Goal: Transaction & Acquisition: Subscribe to service/newsletter

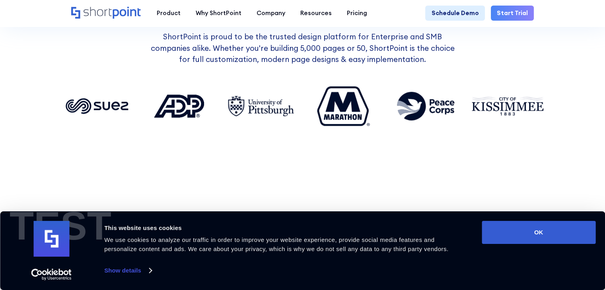
click at [142, 139] on div "+12 Million Users Worldwide ShortPoint is proud to be the trusted design platfo…" at bounding box center [302, 80] width 484 height 157
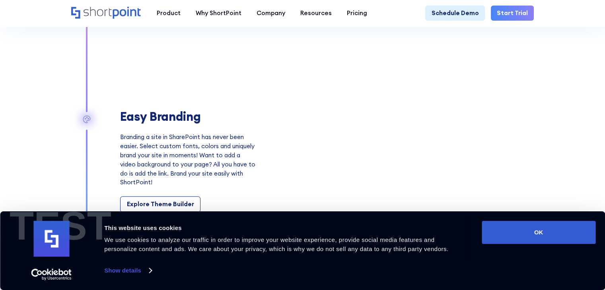
scroll to position [1114, 0]
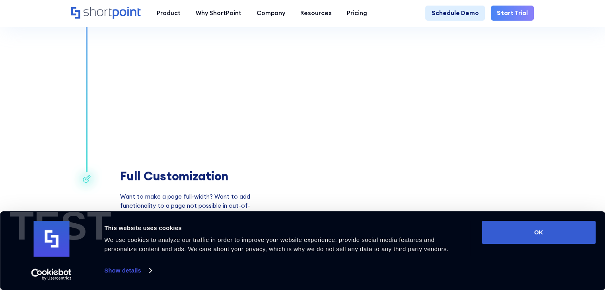
click at [73, 141] on div "Full Customization Want to make a page full-width? Want to add functionality to…" at bounding box center [302, 217] width 463 height 212
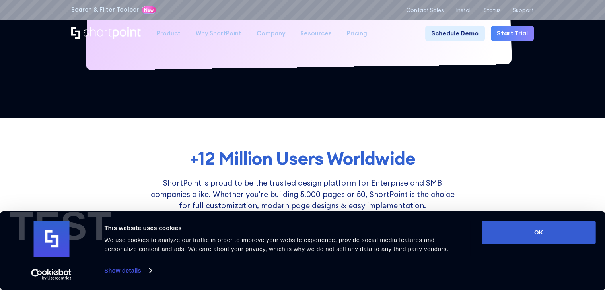
scroll to position [0, 0]
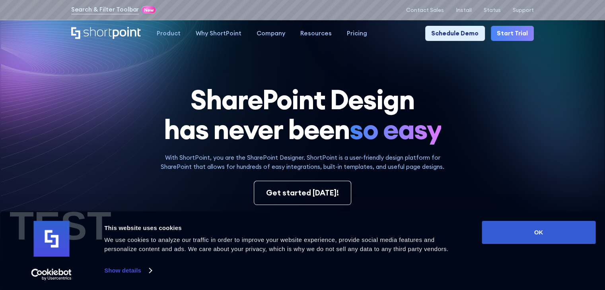
click at [519, 36] on link "Start Trial" at bounding box center [512, 33] width 43 height 15
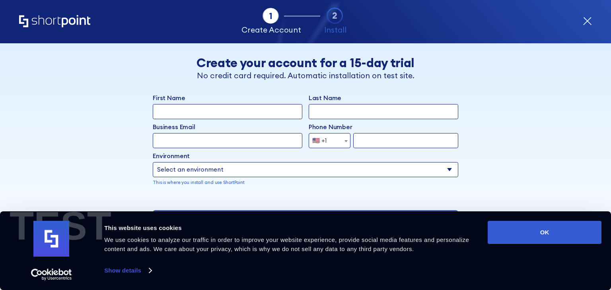
drag, startPoint x: 107, startPoint y: 111, endPoint x: 145, endPoint y: 112, distance: 38.2
click at [107, 111] on div "Back Back Create your account for a 15-day trial No credit card required. Autom…" at bounding box center [305, 174] width 467 height 262
click at [174, 110] on input "First Name" at bounding box center [228, 111] width 150 height 15
type input "sanket"
type input "upreti"
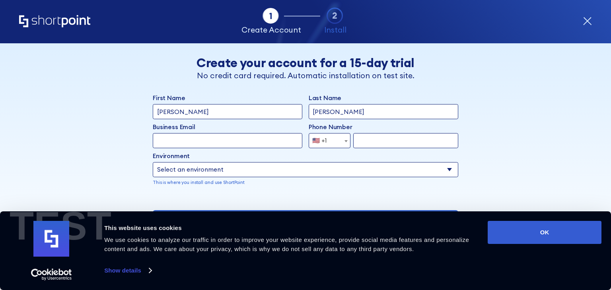
click at [390, 113] on input "upreti" at bounding box center [384, 111] width 150 height 15
click at [242, 112] on input "sanket" at bounding box center [228, 111] width 150 height 15
click at [242, 112] on input "First Name" at bounding box center [228, 111] width 150 height 15
type input "sanket"
click at [352, 114] on input "Last Name" at bounding box center [384, 111] width 150 height 15
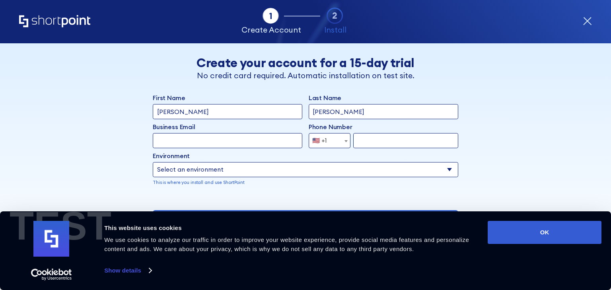
type input "upreti"
click at [227, 140] on input "Business Email" at bounding box center [228, 140] width 150 height 15
click at [207, 138] on input "sanket+testCh" at bounding box center [228, 140] width 150 height 15
type input "sanket+testCheck@shortpoint.com"
click at [336, 139] on span "🇺🇸 +1" at bounding box center [330, 140] width 42 height 15
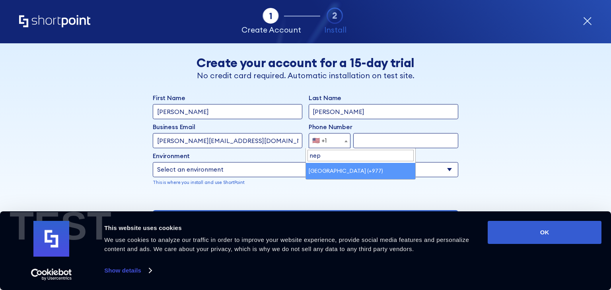
type input "nepa"
drag, startPoint x: 354, startPoint y: 170, endPoint x: 375, endPoint y: 145, distance: 32.7
select select "+977"
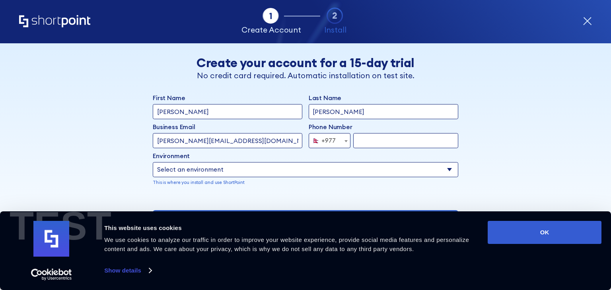
click at [379, 140] on input "form" at bounding box center [405, 140] width 105 height 15
type input "9860167460"
drag, startPoint x: 323, startPoint y: 167, endPoint x: 280, endPoint y: 177, distance: 44.5
click at [323, 167] on select "Select an environment Microsoft 365 SharePoint Online SharePoint 2019 (On-Premi…" at bounding box center [305, 169] width 305 height 15
select select "Microsoft 365"
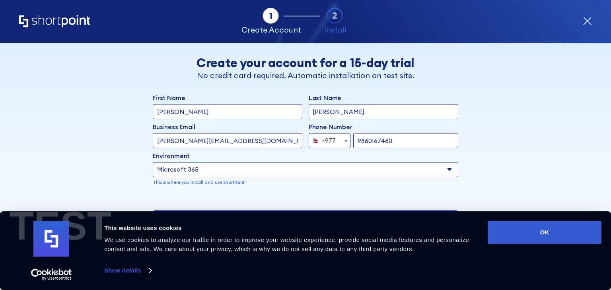
click at [153, 162] on select "Select an environment Microsoft 365 SharePoint Online SharePoint 2019 (On-Premi…" at bounding box center [305, 169] width 305 height 15
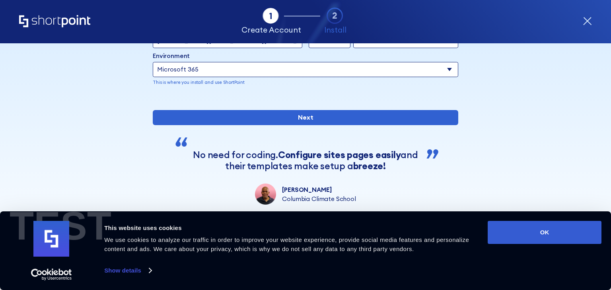
scroll to position [127, 0]
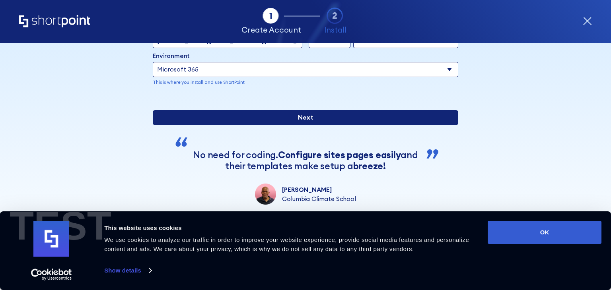
click at [294, 121] on input "Next" at bounding box center [305, 117] width 305 height 15
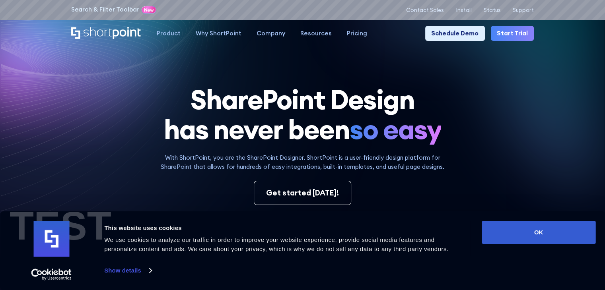
click at [548, 138] on icon at bounding box center [475, 80] width 249 height 222
click at [469, 10] on p "Install" at bounding box center [464, 10] width 16 height 6
drag, startPoint x: 124, startPoint y: 86, endPoint x: 230, endPoint y: 84, distance: 106.2
click at [124, 85] on h1 "SharePoint Design has never been so easy" at bounding box center [302, 115] width 463 height 60
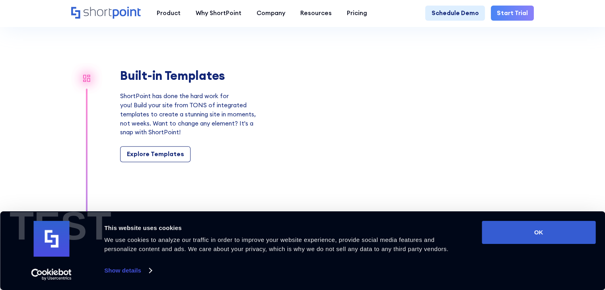
scroll to position [676, 0]
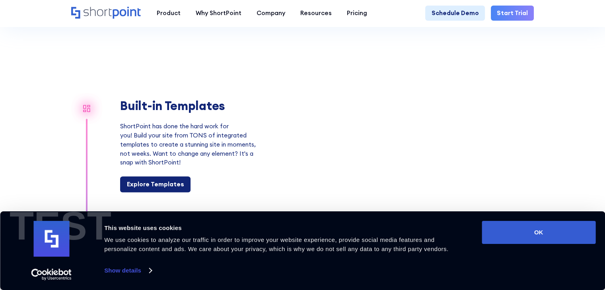
click at [150, 189] on div "Explore Templates" at bounding box center [155, 184] width 57 height 9
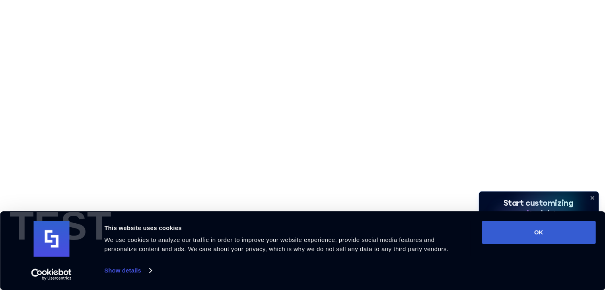
click at [86, 100] on div "Fully customizable SharePoint templates with ShortPoint" at bounding box center [302, 119] width 463 height 53
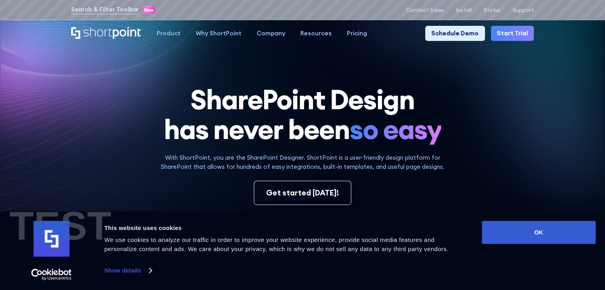
click at [519, 37] on link "Start Trial" at bounding box center [512, 33] width 43 height 15
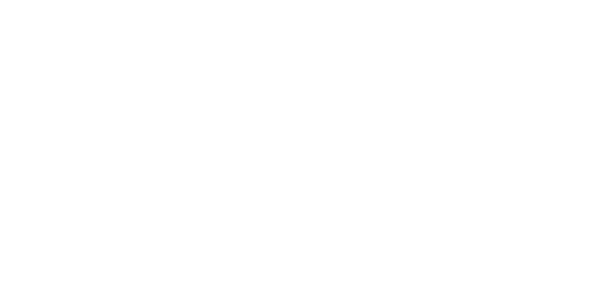
select select "+977"
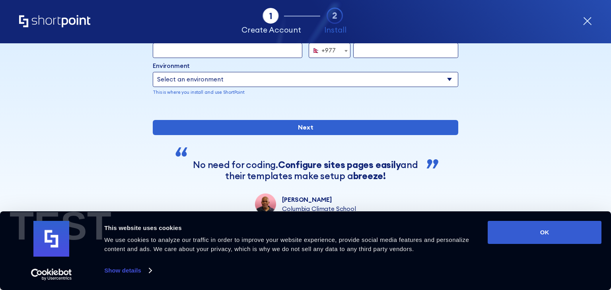
scroll to position [119, 0]
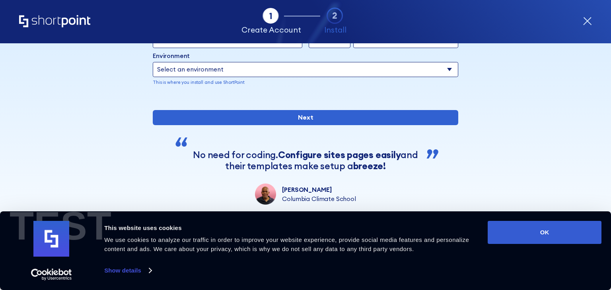
click at [520, 111] on div "Back Back Create your account for a 15-day trial No credit card required. Autom…" at bounding box center [305, 74] width 467 height 262
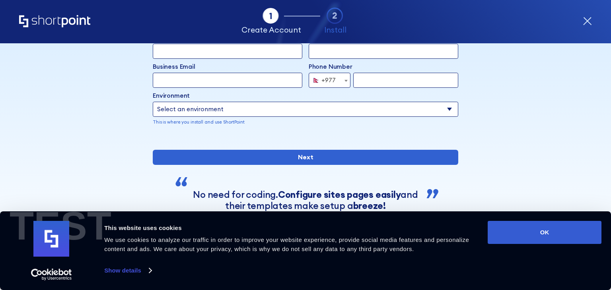
scroll to position [0, 0]
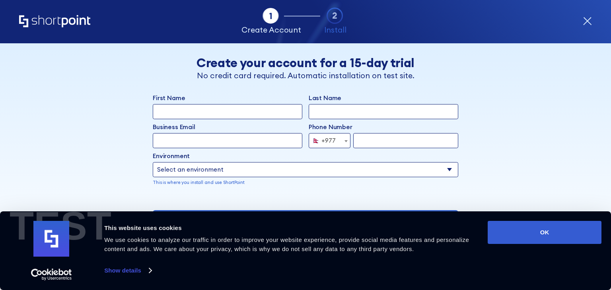
click at [591, 21] on icon "form" at bounding box center [587, 21] width 9 height 9
